Goal: Information Seeking & Learning: Learn about a topic

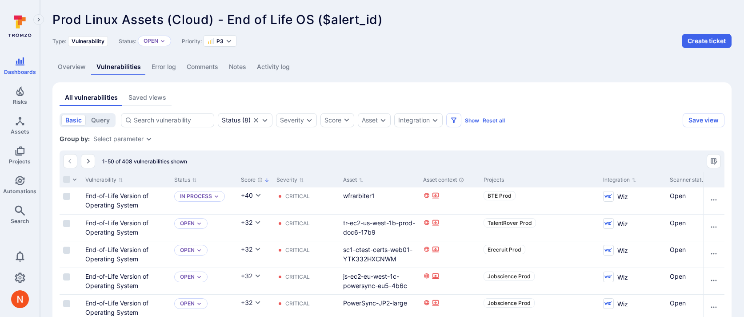
click at [76, 70] on link "Overview" at bounding box center [71, 67] width 39 height 16
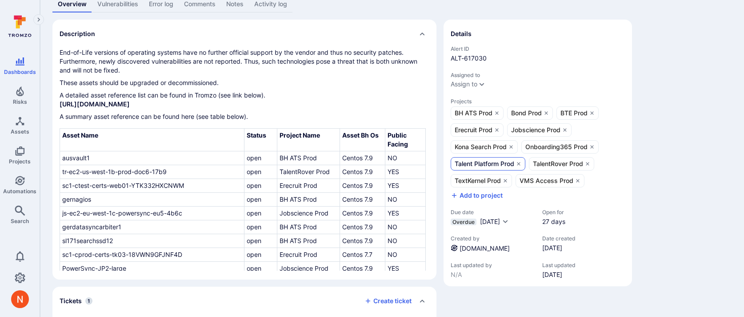
scroll to position [78, 0]
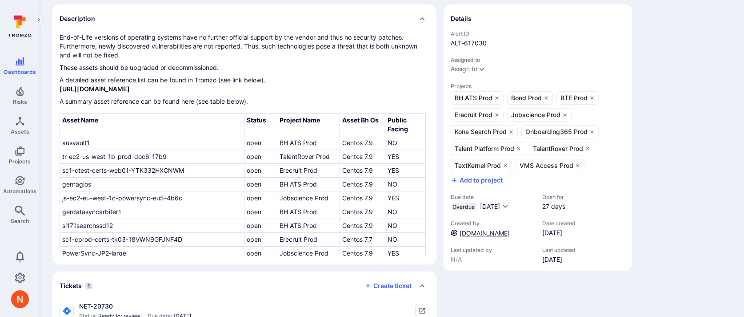
click at [484, 235] on link "vulnerability.EOL.OS.linux.wiz.prod" at bounding box center [485, 233] width 50 height 8
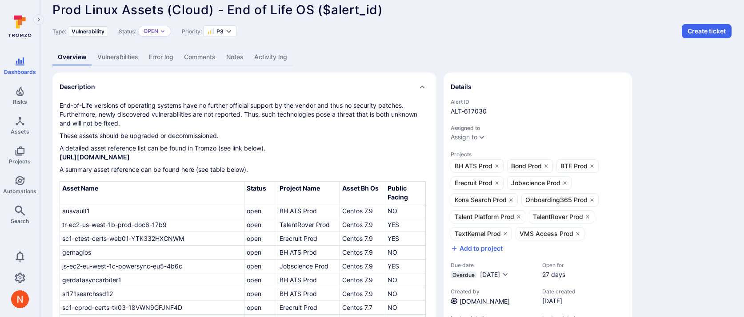
click at [126, 58] on link "Vulnerabilities" at bounding box center [118, 57] width 52 height 16
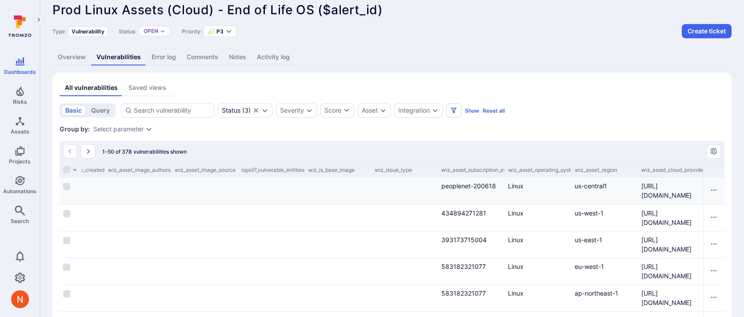
scroll to position [0, 3041]
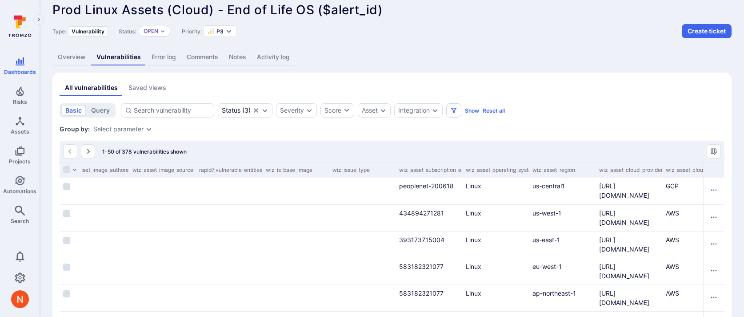
click at [72, 57] on link "Overview" at bounding box center [71, 57] width 39 height 16
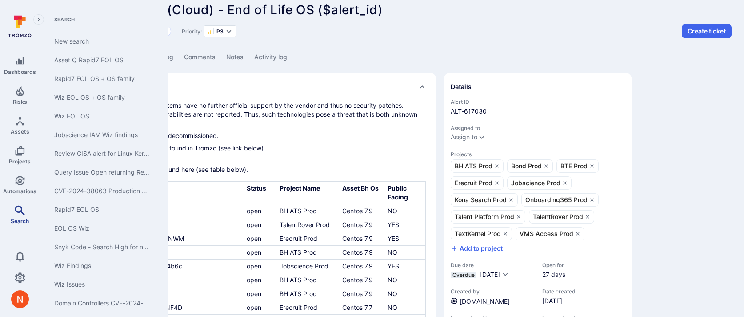
click at [22, 215] on link "Search" at bounding box center [20, 214] width 40 height 26
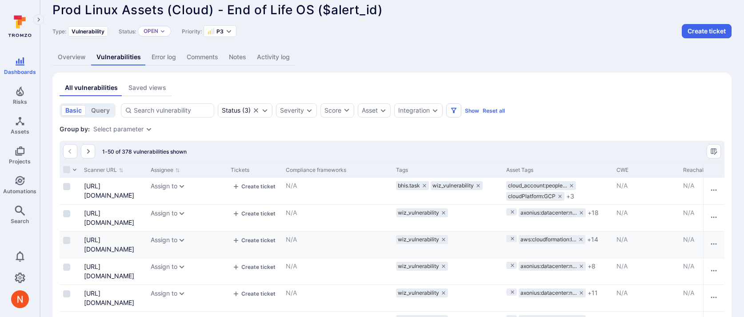
scroll to position [0, 2067]
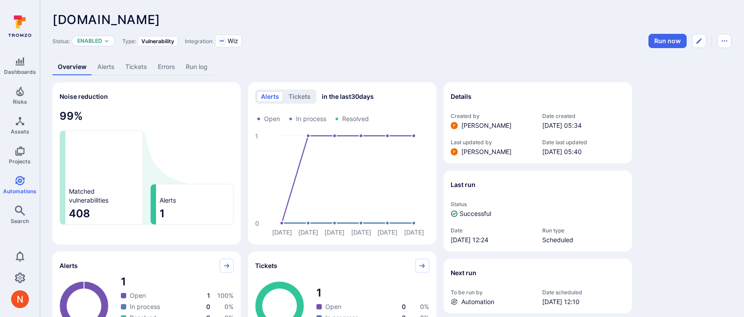
click at [112, 66] on link "Alerts" at bounding box center [106, 67] width 28 height 16
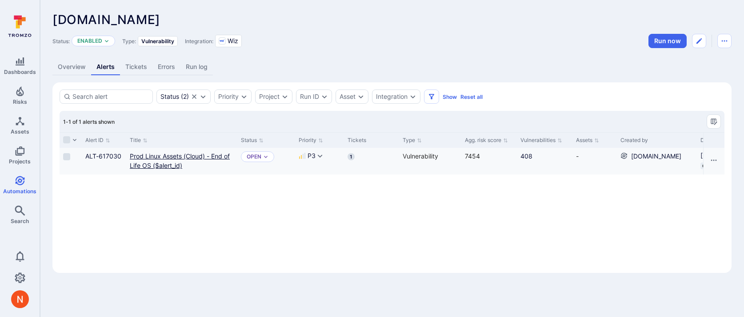
click at [157, 156] on link "Prod Linux Assets (Cloud) - End of Life OS ($alert_id)" at bounding box center [180, 160] width 100 height 17
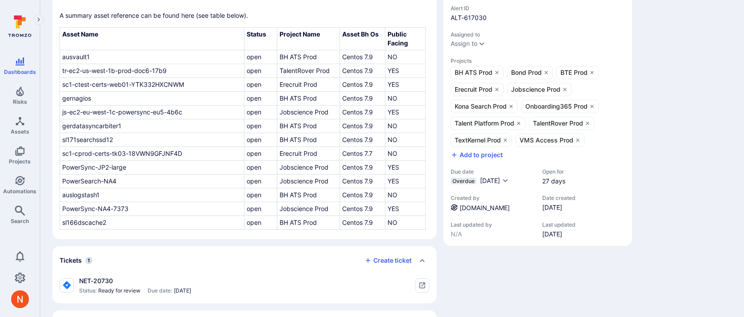
scroll to position [102, 0]
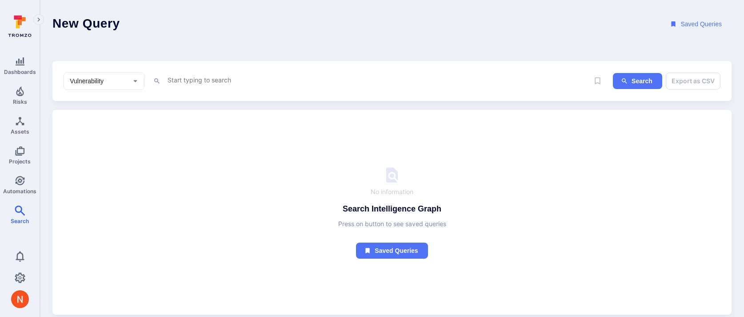
click at [290, 69] on div "Vulnerability ​ x Search Export as CSV" at bounding box center [391, 81] width 679 height 40
click at [290, 76] on textarea "Intelligence Graph search area" at bounding box center [378, 79] width 422 height 11
type textarea "asset_bh"
click at [15, 129] on span "Assets" at bounding box center [20, 131] width 19 height 7
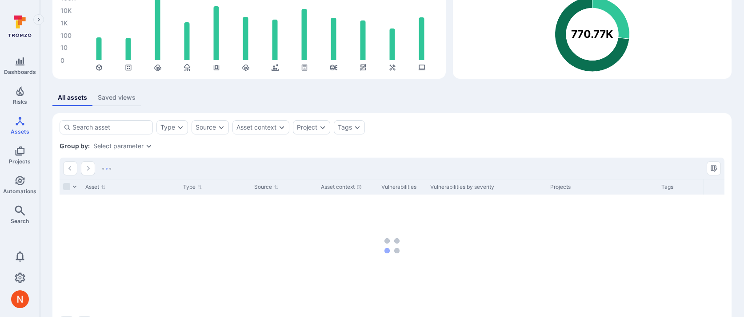
scroll to position [114, 0]
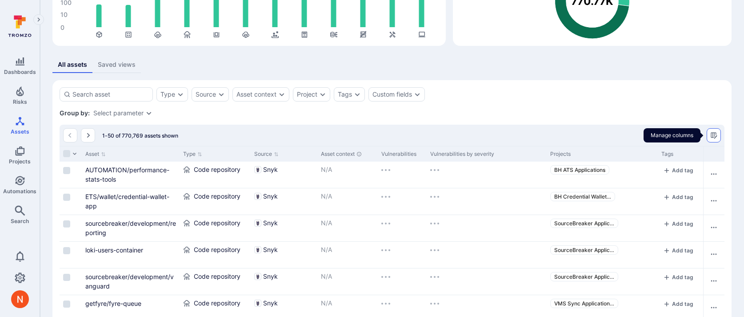
click at [713, 136] on icon "Manage columns" at bounding box center [714, 135] width 6 height 6
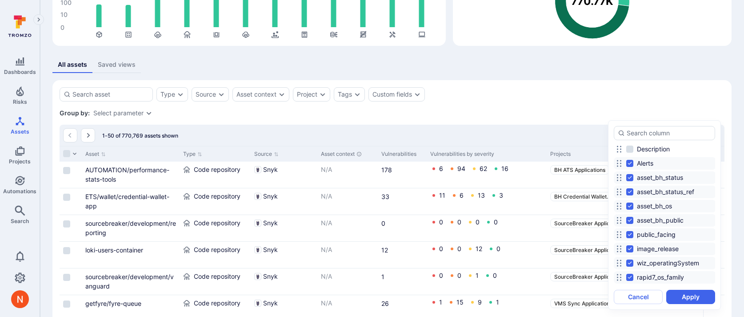
scroll to position [139, 0]
click at [585, 102] on div at bounding box center [372, 158] width 744 height 317
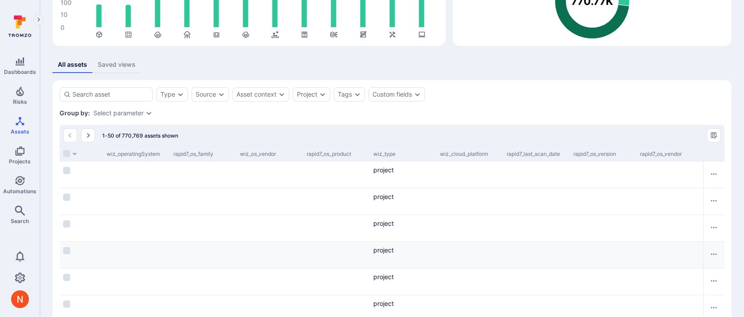
scroll to position [0, 566]
